Goal: Task Accomplishment & Management: Use online tool/utility

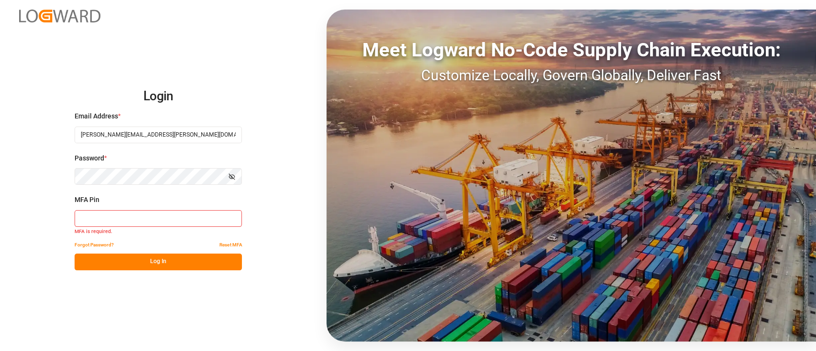
click at [111, 222] on input at bounding box center [158, 218] width 167 height 17
type input "110883"
click at [170, 260] on button "Log In" at bounding box center [158, 262] width 167 height 17
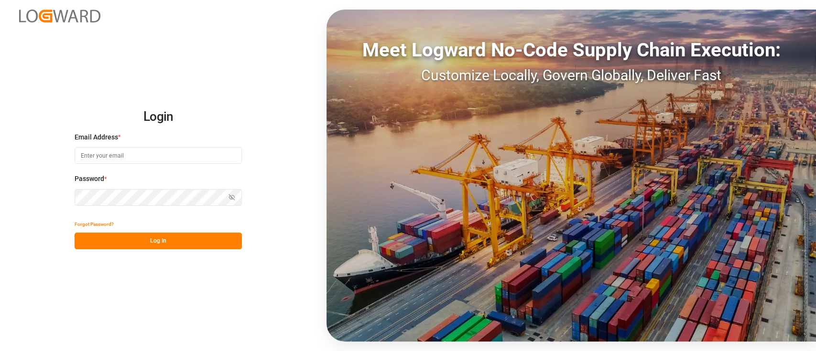
type input "[PERSON_NAME][EMAIL_ADDRESS][PERSON_NAME][DOMAIN_NAME]"
click at [169, 246] on button "Log In" at bounding box center [158, 241] width 167 height 17
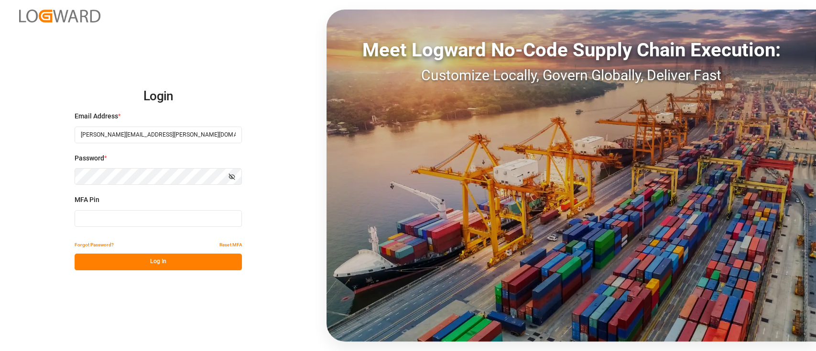
click at [129, 217] on input at bounding box center [158, 218] width 167 height 17
type input "750782"
click at [171, 266] on button "Log In" at bounding box center [158, 262] width 167 height 17
